Goal: Information Seeking & Learning: Learn about a topic

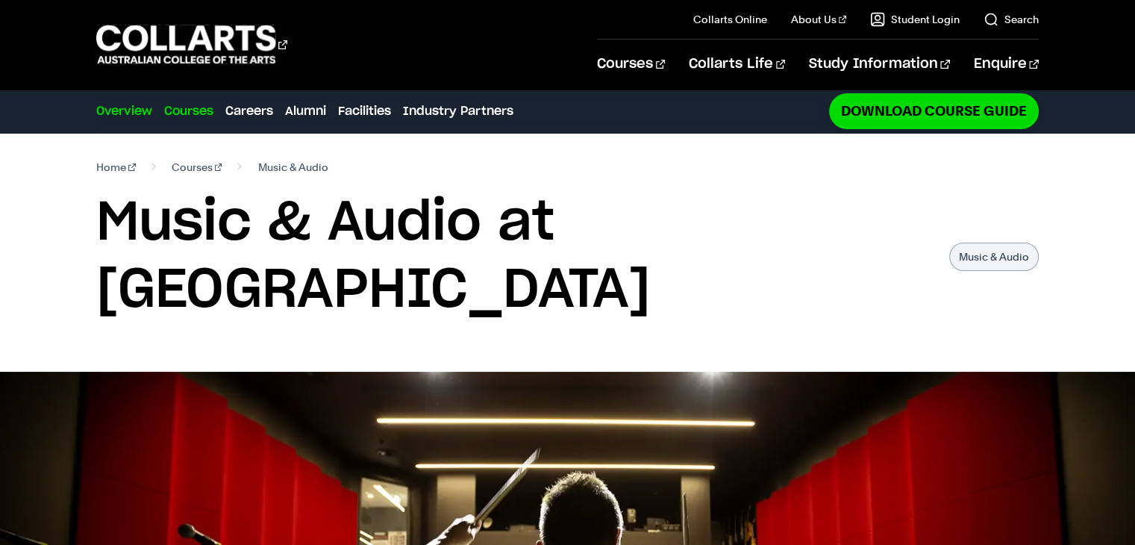
click at [209, 110] on link "Courses" at bounding box center [188, 111] width 49 height 18
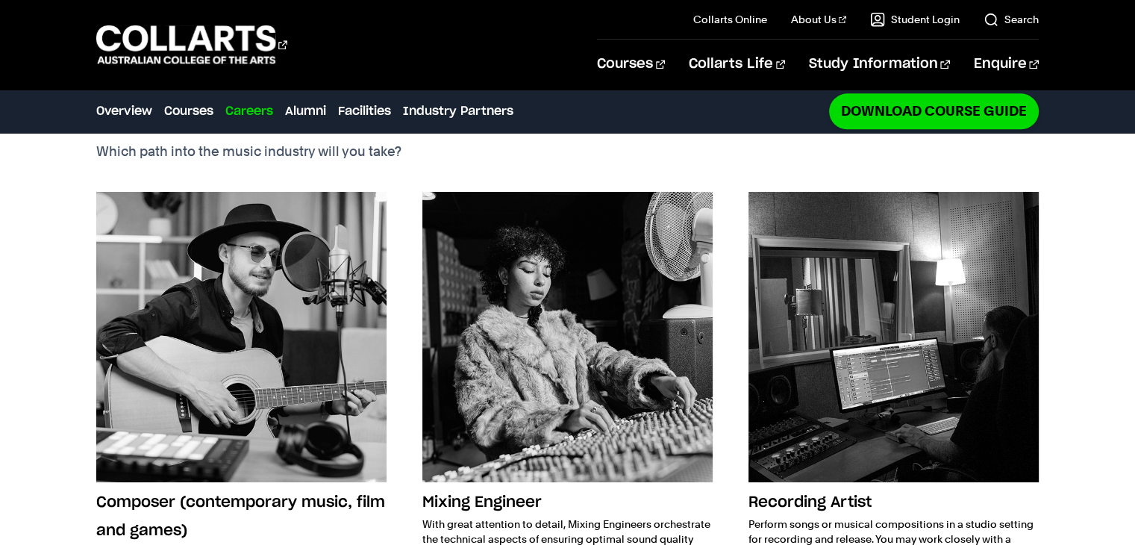
scroll to position [1865, 0]
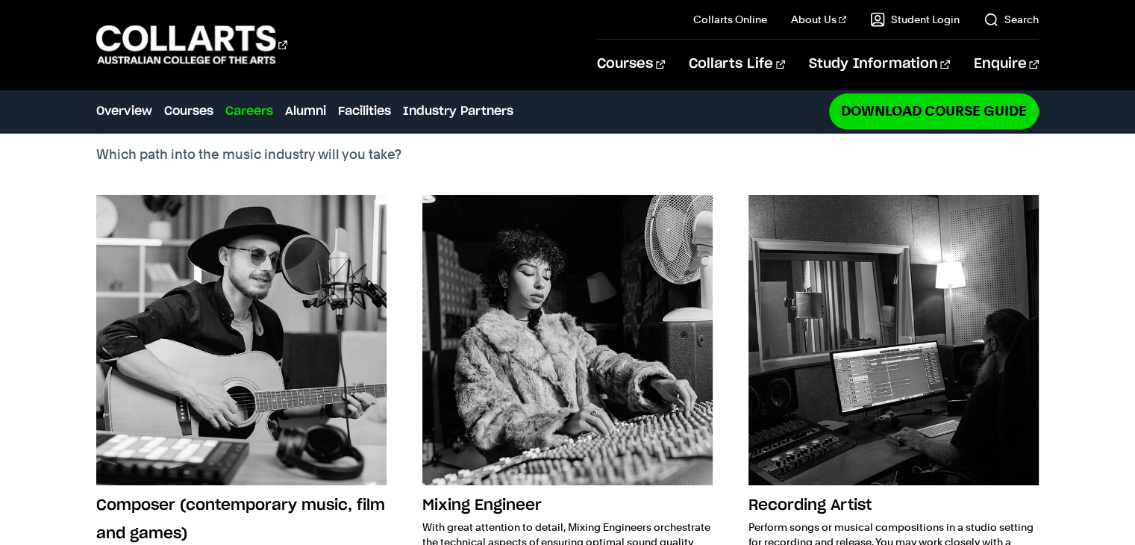
click at [507, 233] on img at bounding box center [567, 340] width 290 height 290
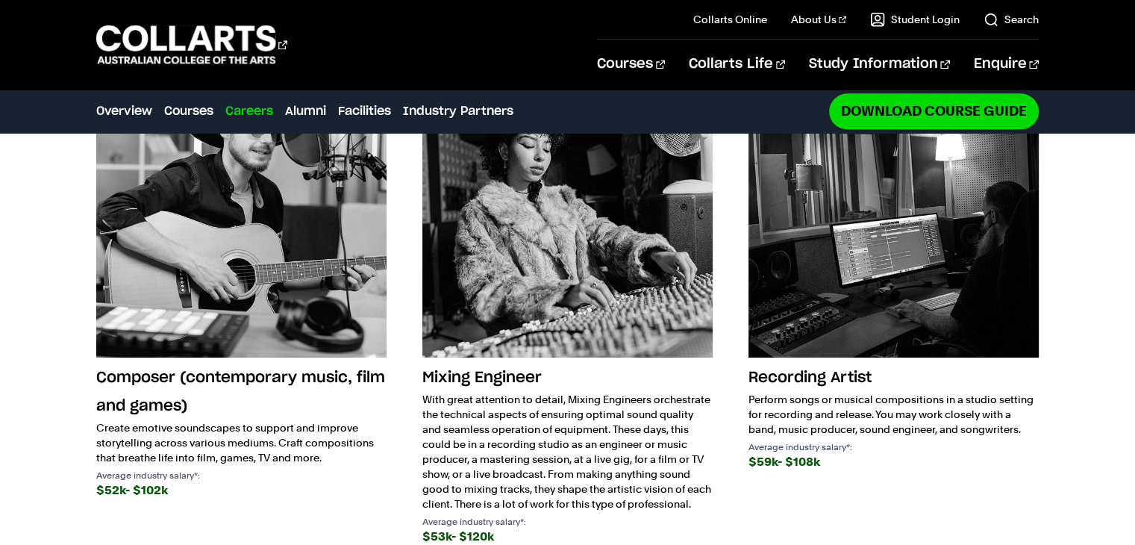
scroll to position [1995, 0]
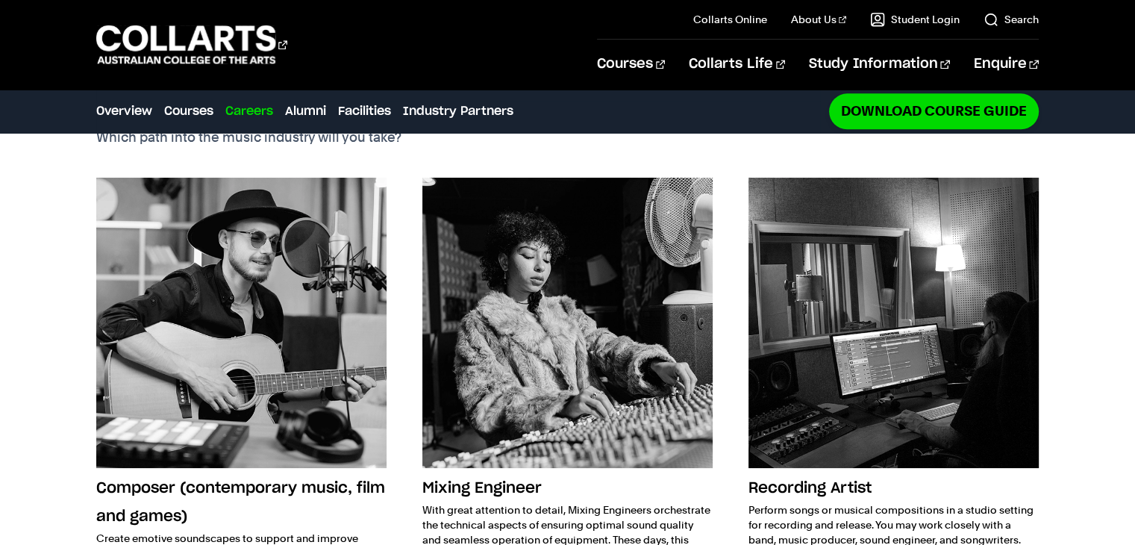
click at [486, 265] on img at bounding box center [567, 323] width 290 height 290
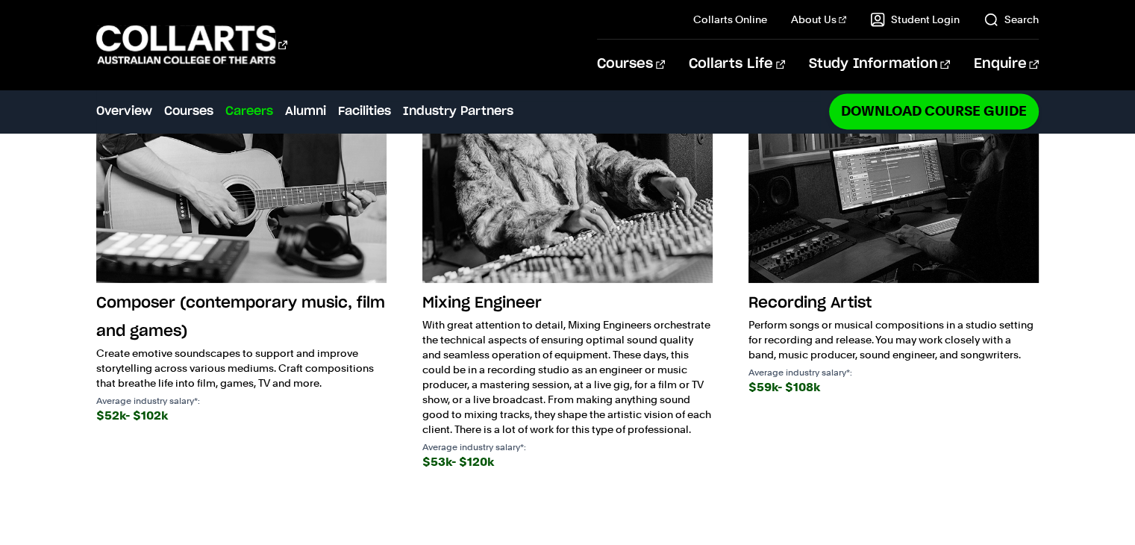
click at [460, 289] on h3 "Mixing Engineer" at bounding box center [567, 303] width 290 height 28
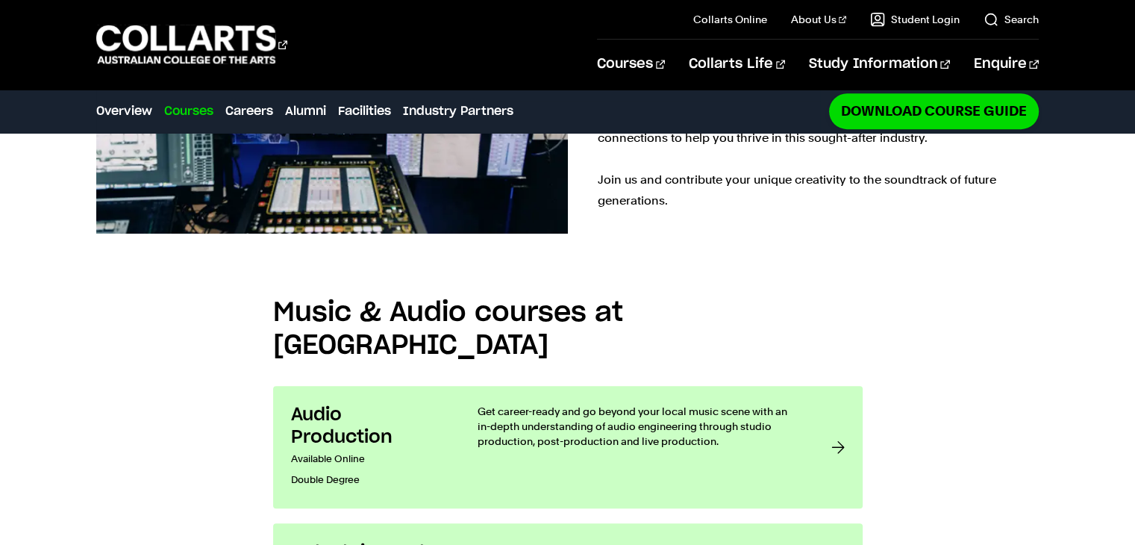
scroll to position [1008, 0]
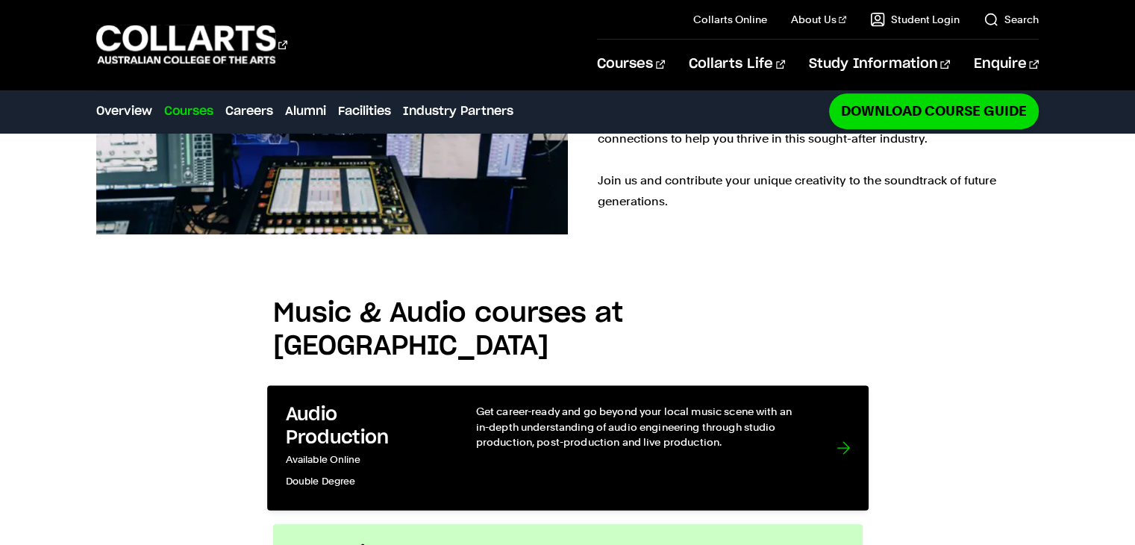
click at [502, 404] on div "Get career-ready and go beyond your local music scene with an in-depth understa…" at bounding box center [640, 448] width 330 height 88
